Goal: Go to known website: Go to known website

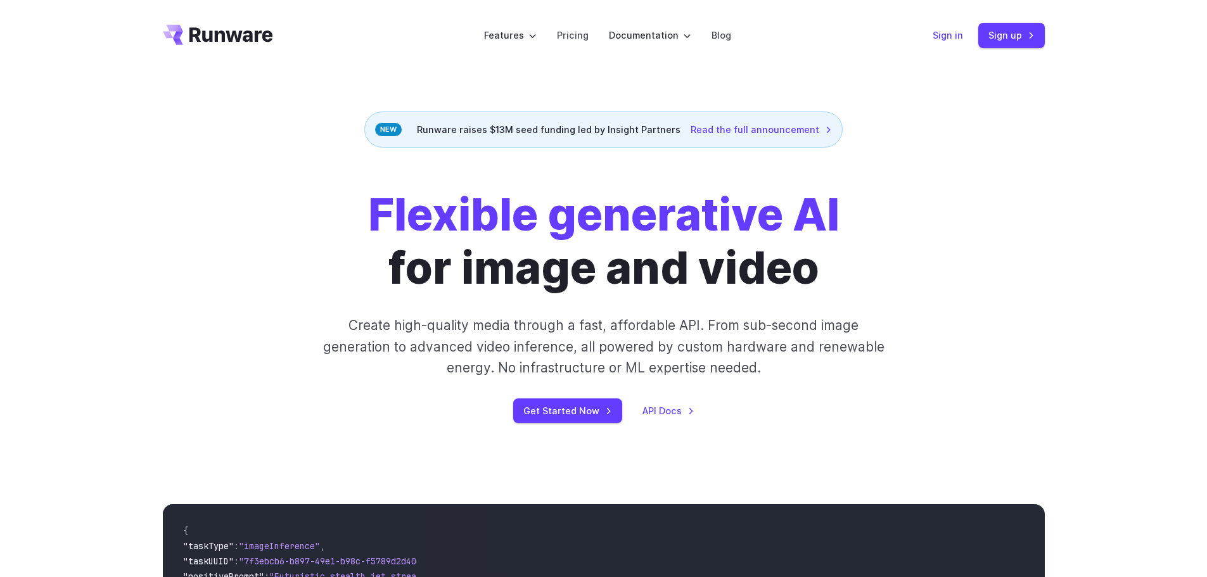
click at [951, 35] on link "Sign in" at bounding box center [948, 35] width 30 height 15
click at [955, 42] on link "Sign in" at bounding box center [948, 35] width 30 height 15
